Goal: Check status: Check status

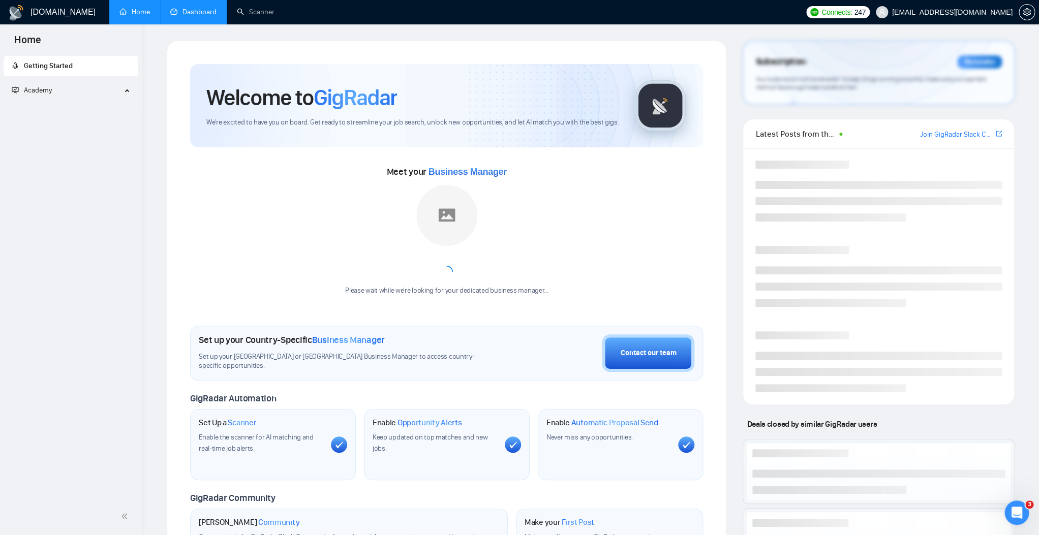
click at [217, 8] on link "Dashboard" at bounding box center [193, 12] width 46 height 9
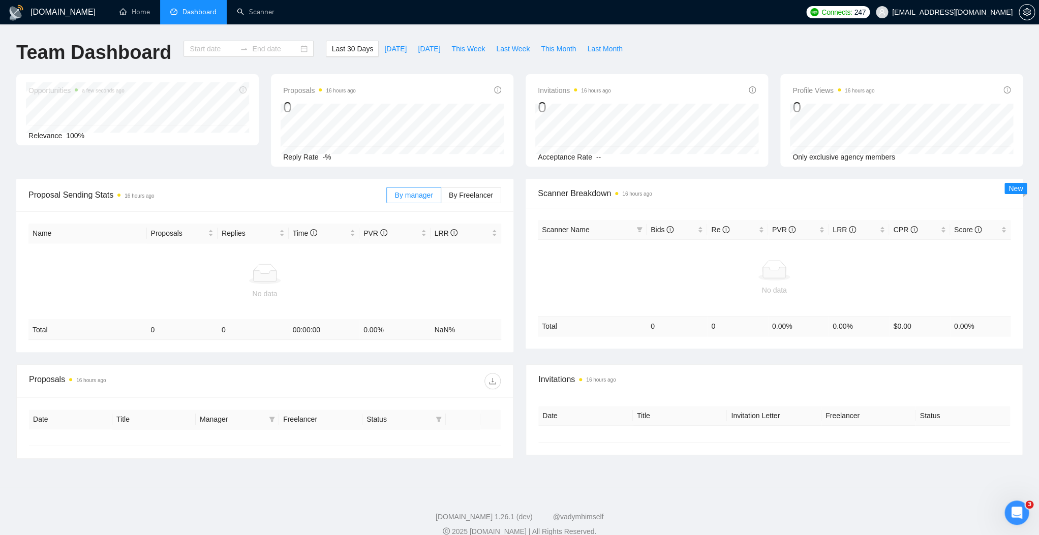
type input "[DATE]"
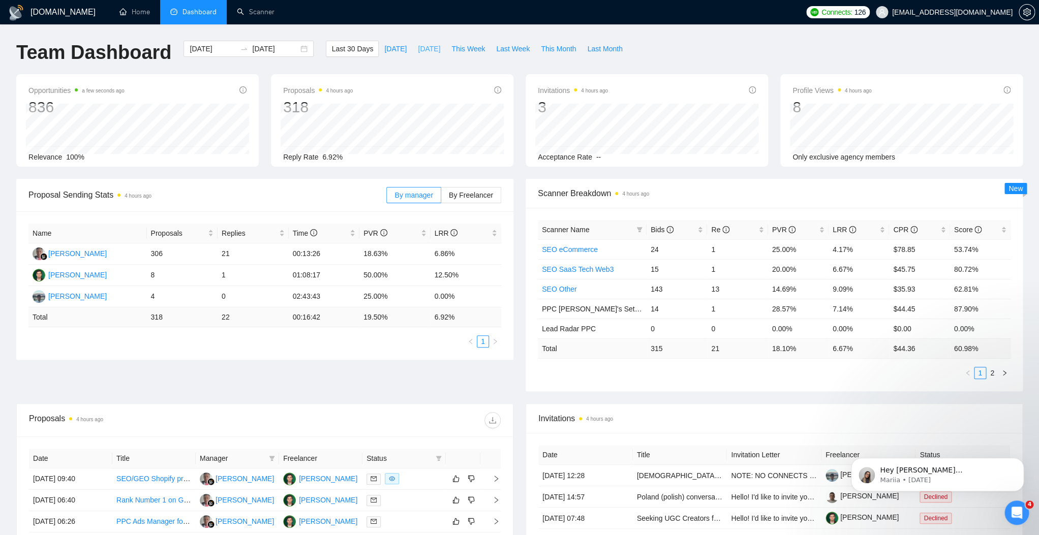
click at [412, 47] on button "[DATE]" at bounding box center [429, 49] width 34 height 16
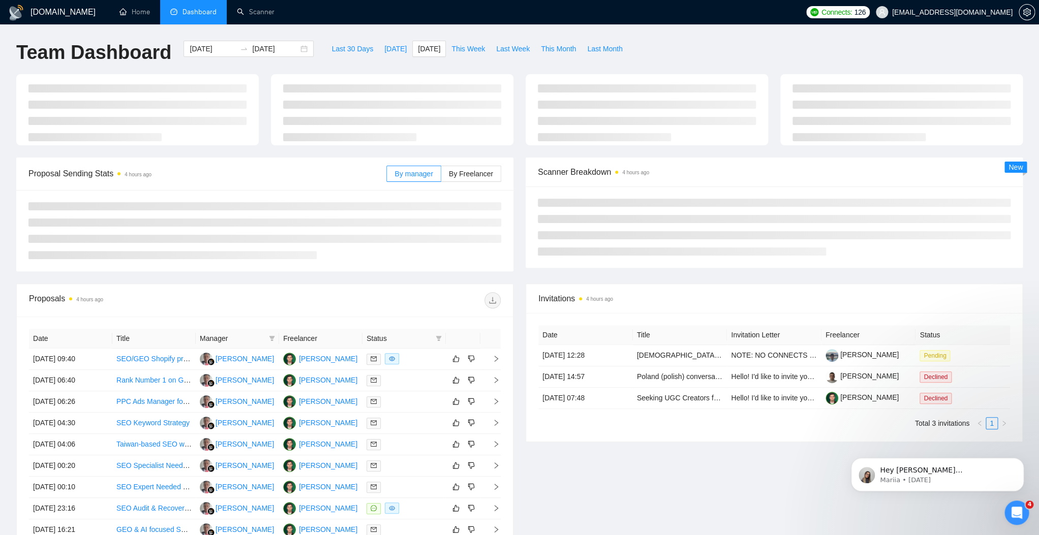
type input "[DATE]"
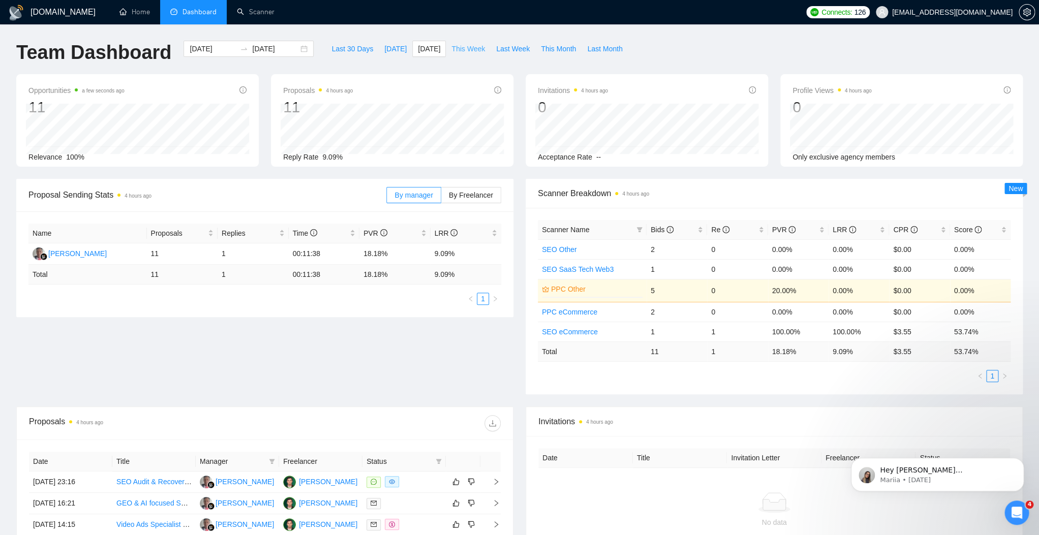
click at [459, 52] on span "This Week" at bounding box center [469, 48] width 34 height 11
type input "[DATE]"
